Goal: Task Accomplishment & Management: Manage account settings

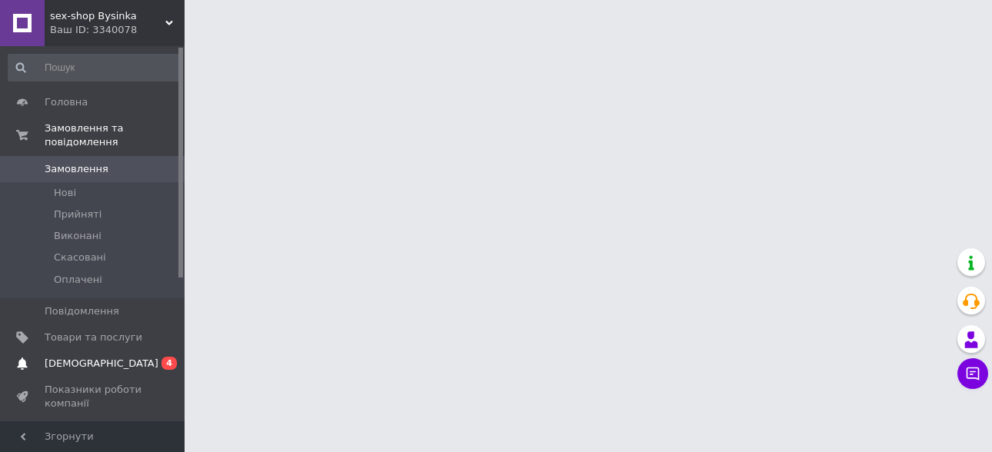
click at [133, 357] on span "[DEMOGRAPHIC_DATA]" at bounding box center [94, 364] width 98 height 14
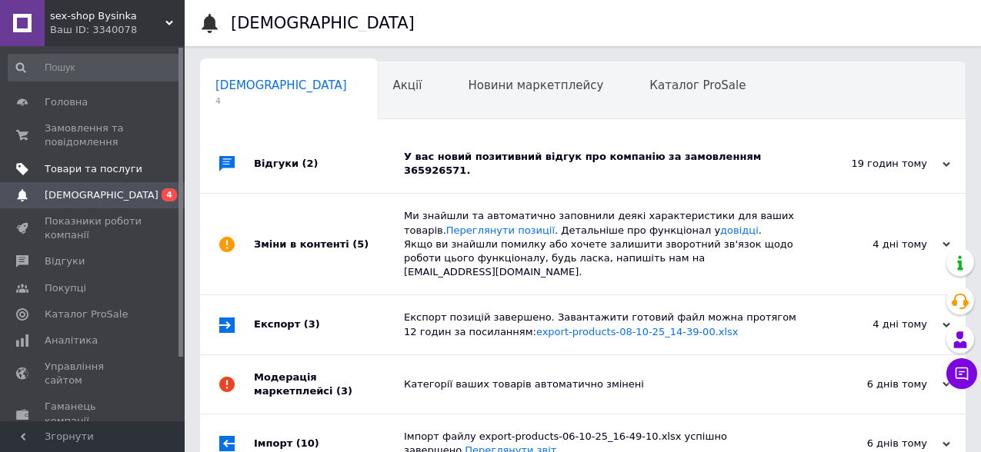
click at [66, 175] on span "Товари та послуги" at bounding box center [94, 169] width 98 height 14
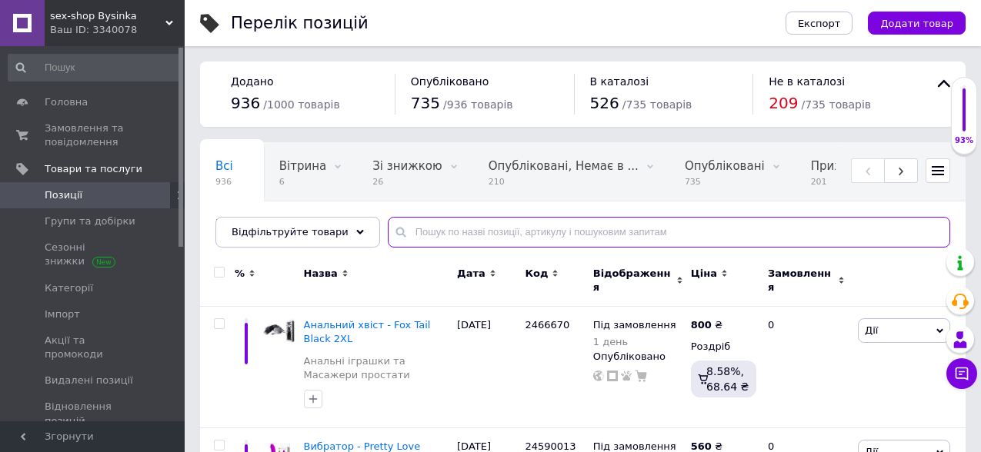
click at [458, 233] on input "text" at bounding box center [669, 232] width 562 height 31
paste input "Анальна пробка - Black & White Plug"
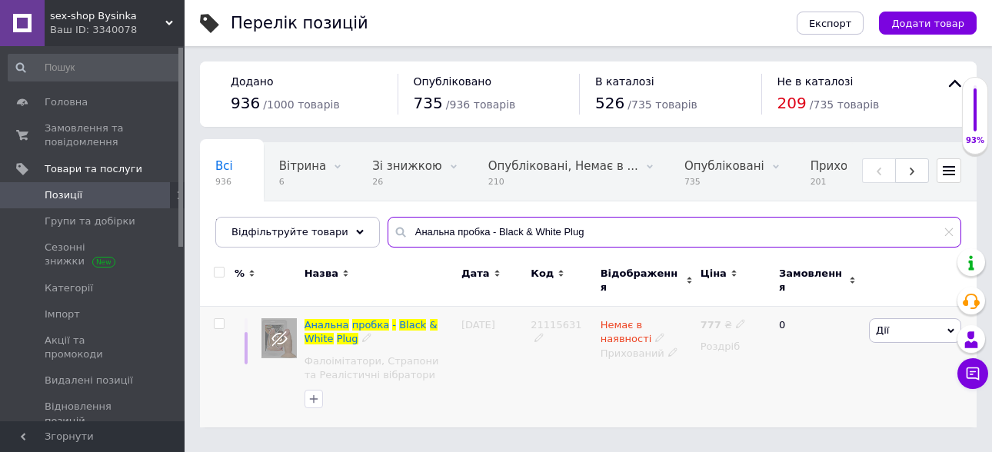
type input "Анальна пробка - Black & White Plug"
click at [619, 319] on span "Немає в наявності" at bounding box center [627, 334] width 52 height 30
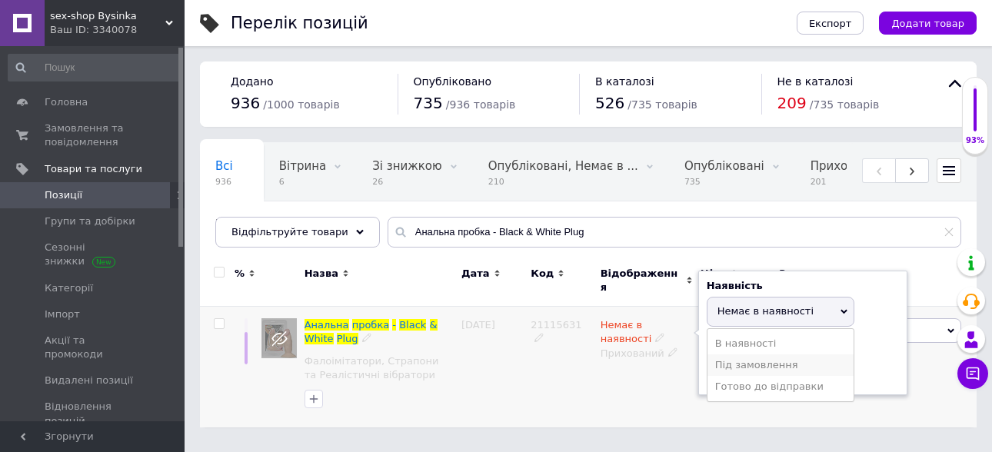
click at [746, 355] on li "Під замовлення" at bounding box center [781, 366] width 146 height 22
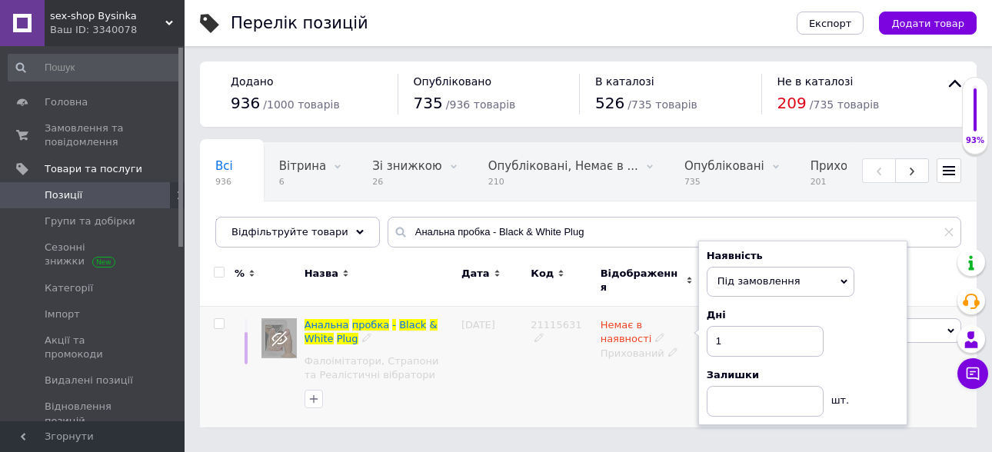
click at [568, 391] on div "21115631" at bounding box center [561, 367] width 69 height 121
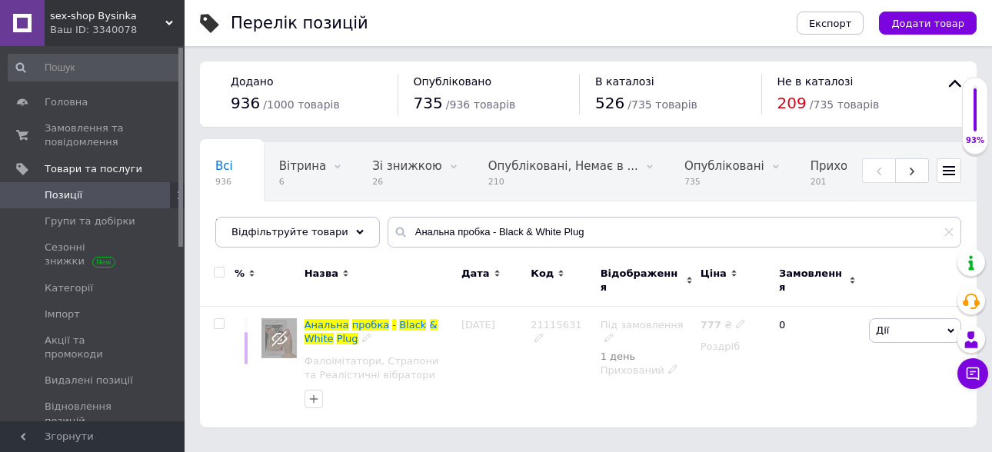
click at [622, 364] on div "Прихований" at bounding box center [647, 371] width 92 height 14
click at [631, 389] on li "Опубліковано" at bounding box center [644, 400] width 98 height 22
